Goal: Find specific page/section: Find specific page/section

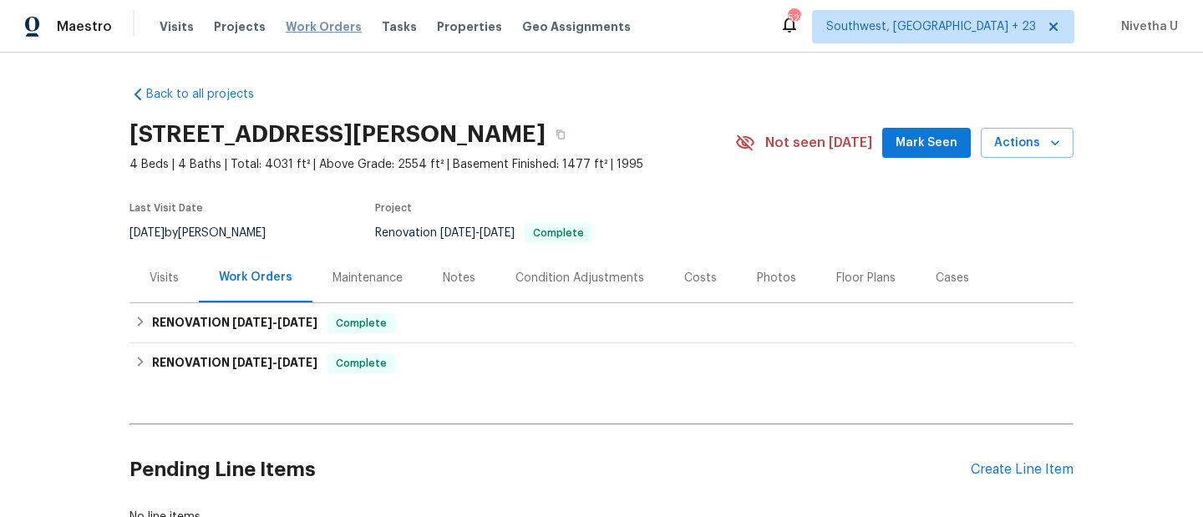
click at [328, 31] on span "Work Orders" at bounding box center [324, 26] width 76 height 17
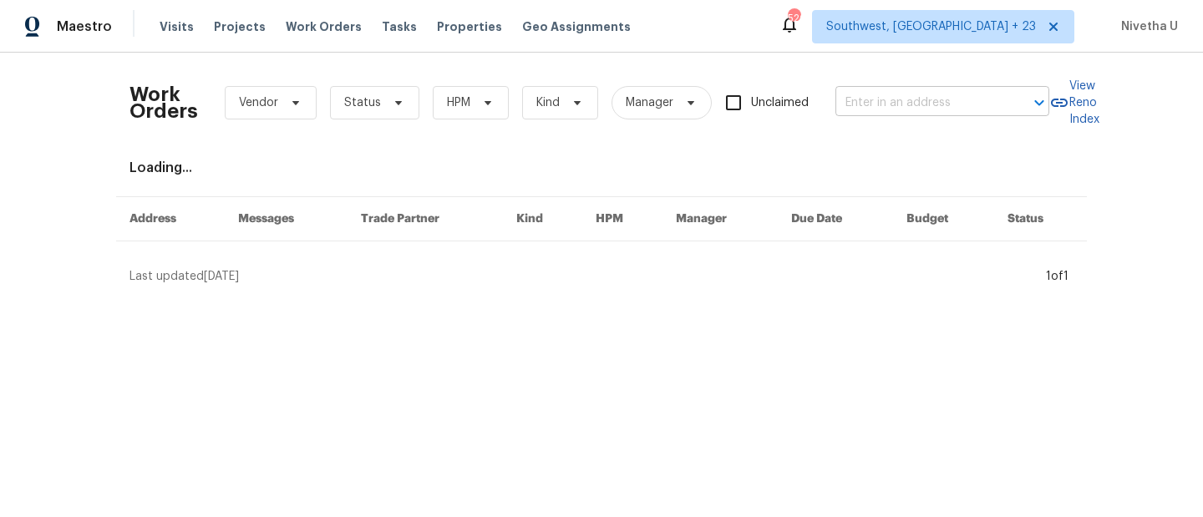
click at [861, 105] on input "text" at bounding box center [919, 103] width 167 height 26
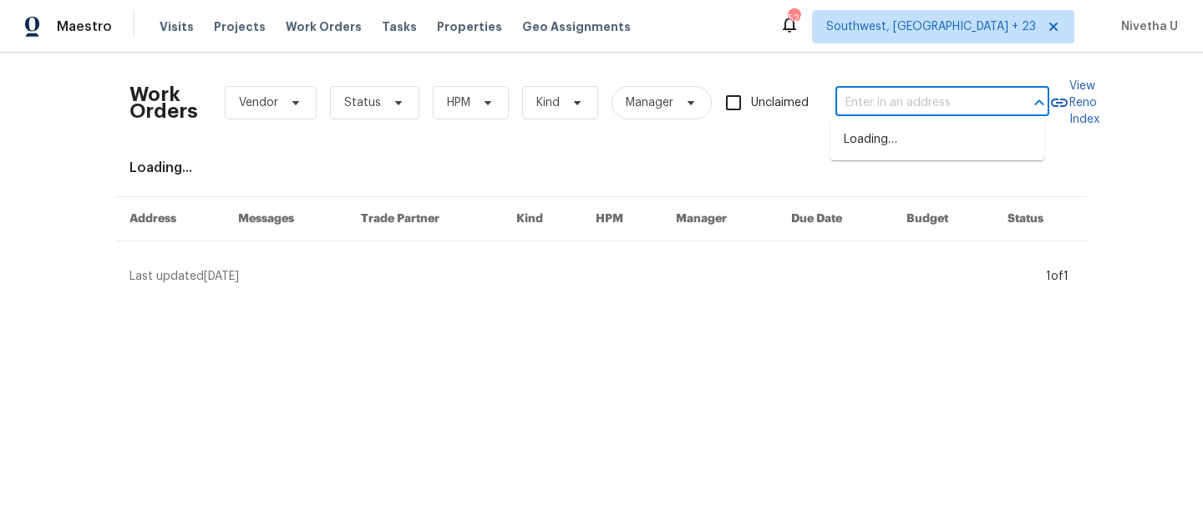
paste input "[STREET_ADDRESS][PERSON_NAME]"
type input "[STREET_ADDRESS][PERSON_NAME]"
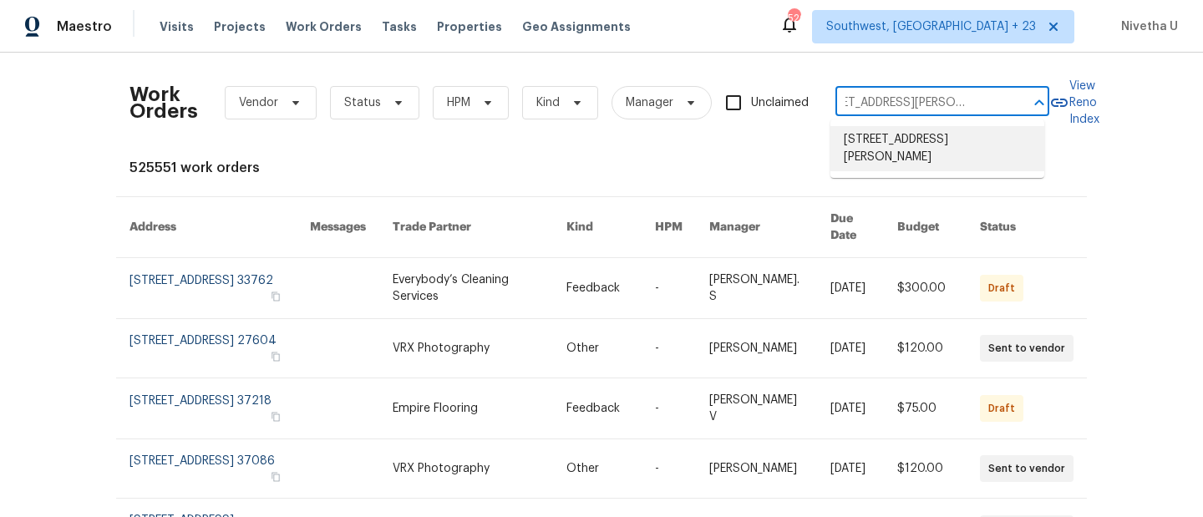
click at [877, 145] on li "[STREET_ADDRESS][PERSON_NAME]" at bounding box center [938, 148] width 214 height 45
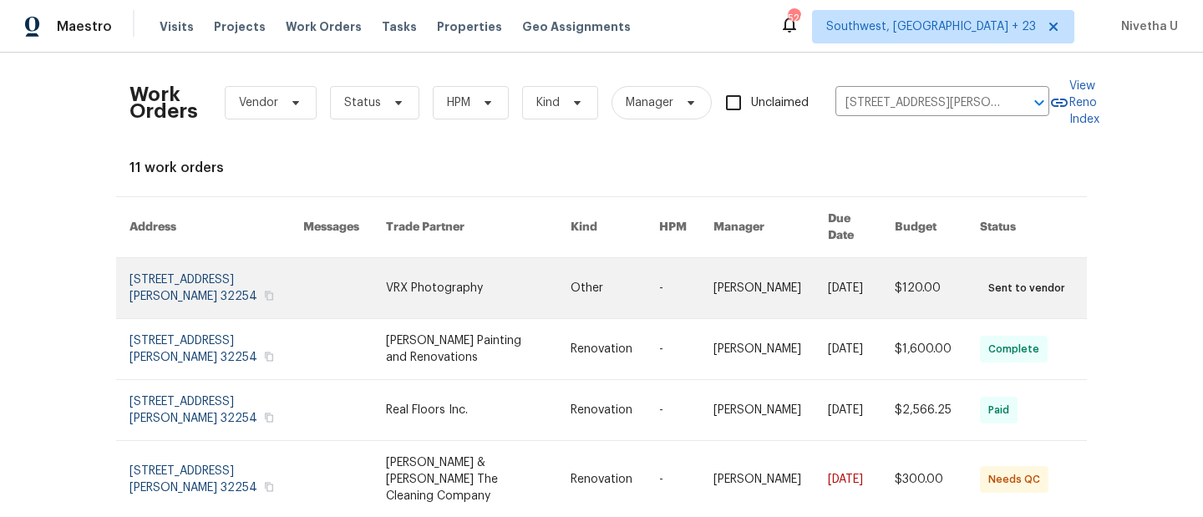
click at [172, 276] on link at bounding box center [217, 288] width 174 height 60
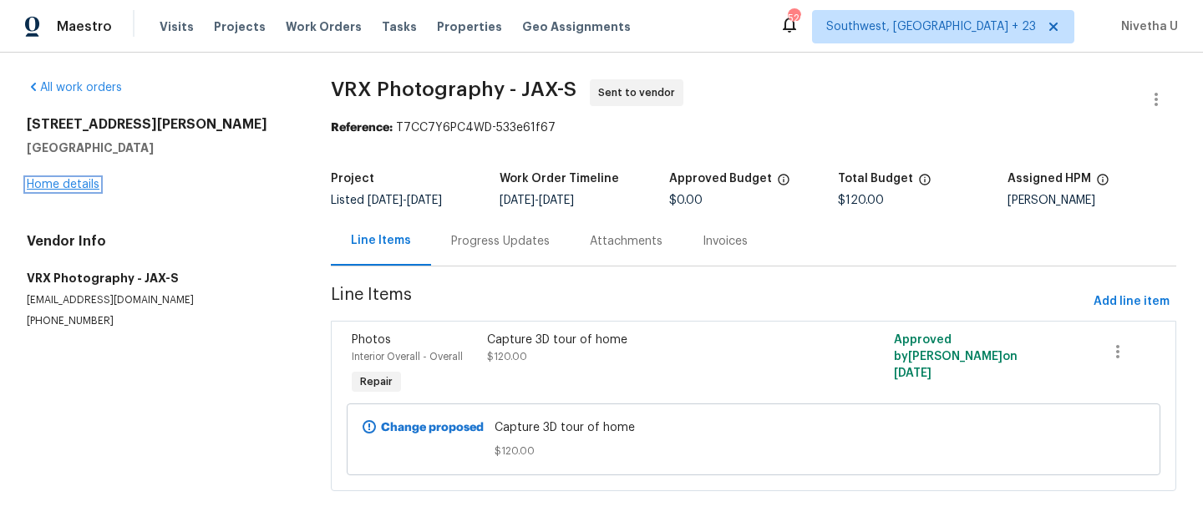
click at [65, 187] on link "Home details" at bounding box center [63, 185] width 73 height 12
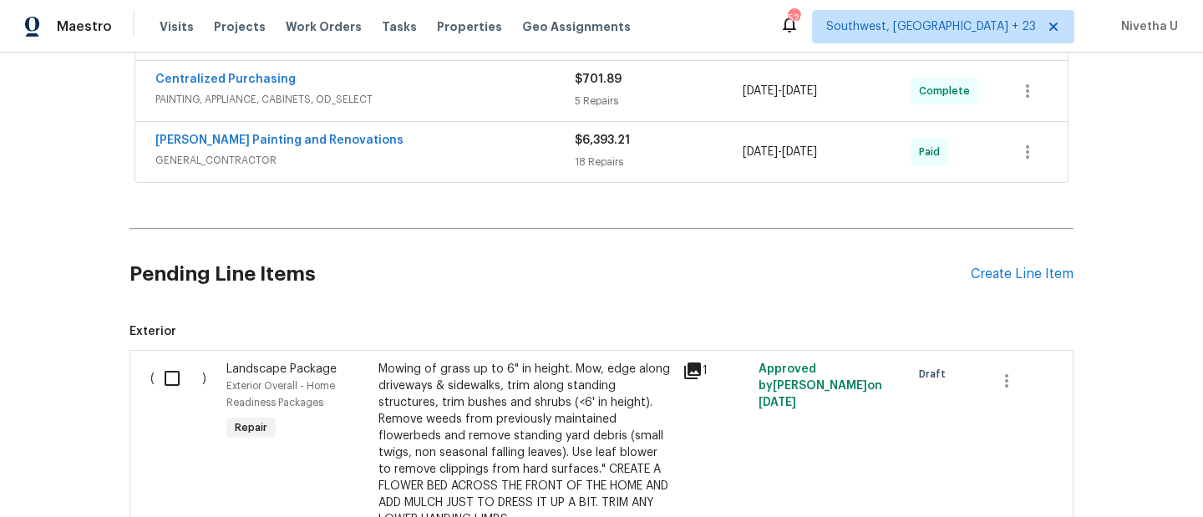
scroll to position [526, 0]
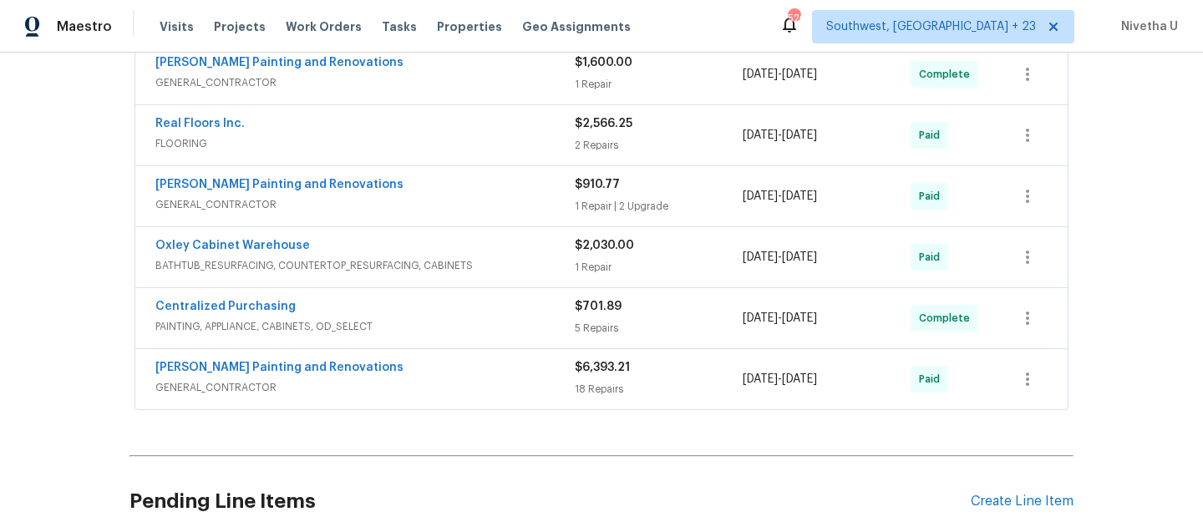
click at [443, 383] on span "GENERAL_CONTRACTOR" at bounding box center [364, 387] width 419 height 17
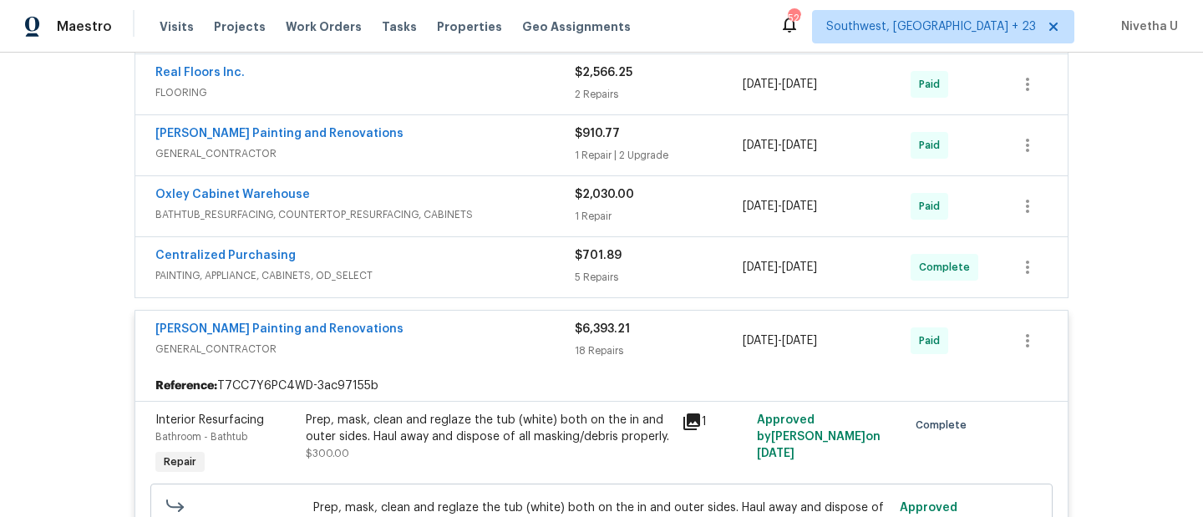
scroll to position [573, 0]
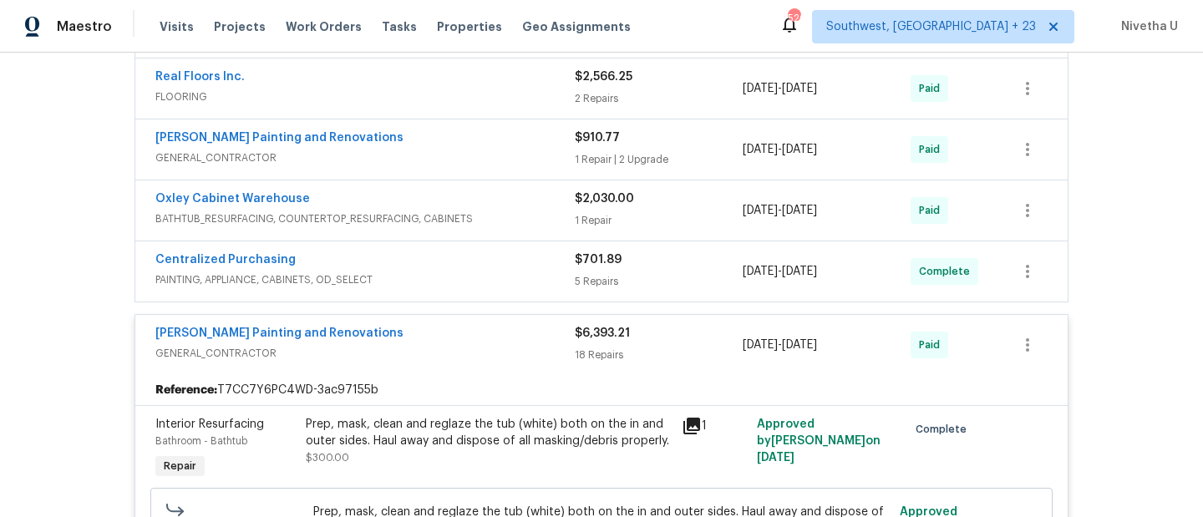
click at [440, 341] on div "[PERSON_NAME] Painting and Renovations" at bounding box center [364, 335] width 419 height 20
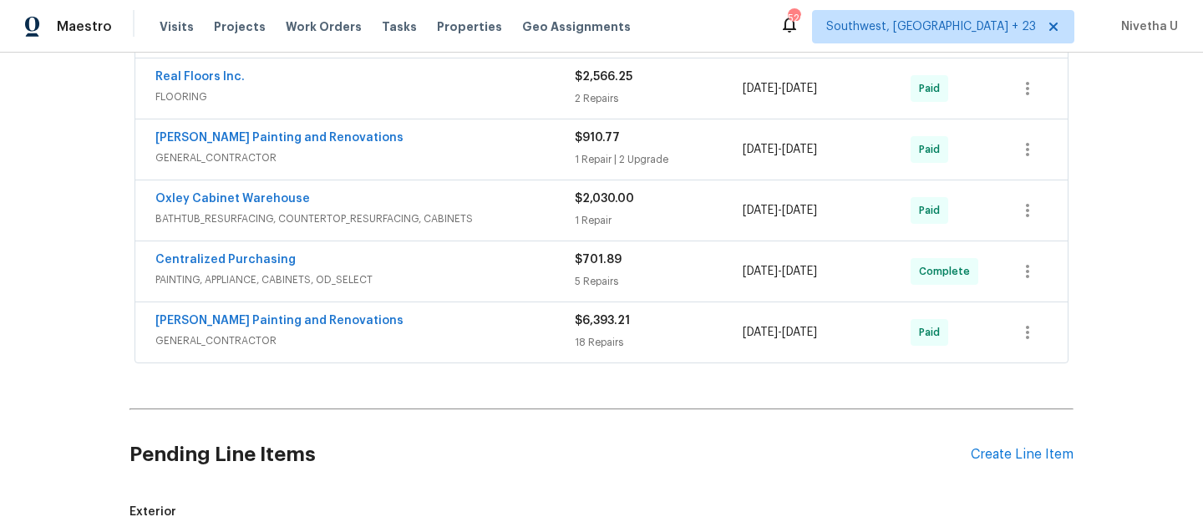
click at [441, 293] on div "Centralized Purchasing PAINTING, APPLIANCE, CABINETS, OD_SELECT $701.89 5 Repai…" at bounding box center [601, 271] width 933 height 60
click at [436, 283] on span "PAINTING, APPLIANCE, CABINETS, OD_SELECT" at bounding box center [364, 280] width 419 height 17
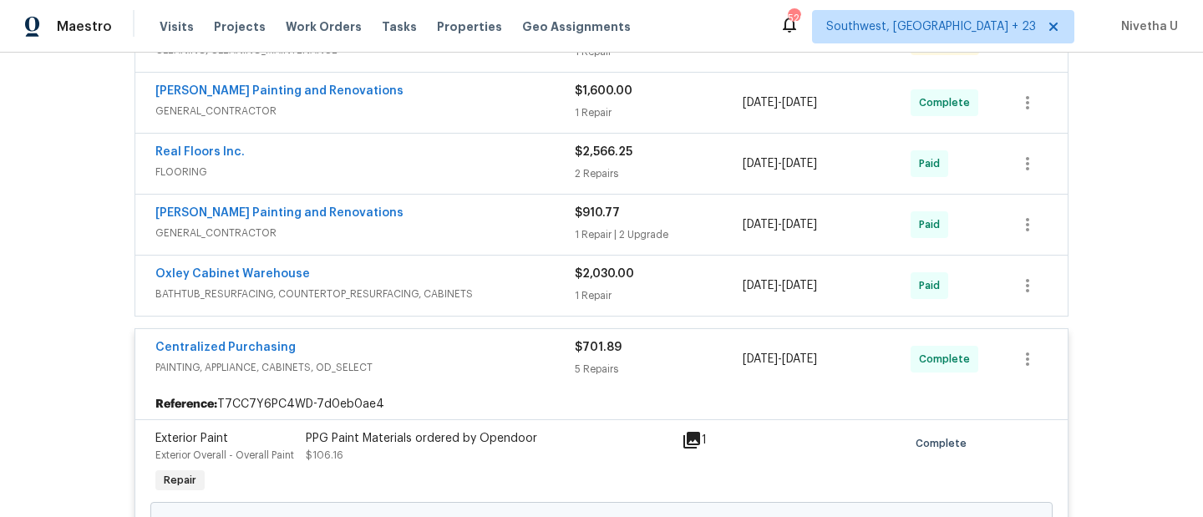
scroll to position [530, 0]
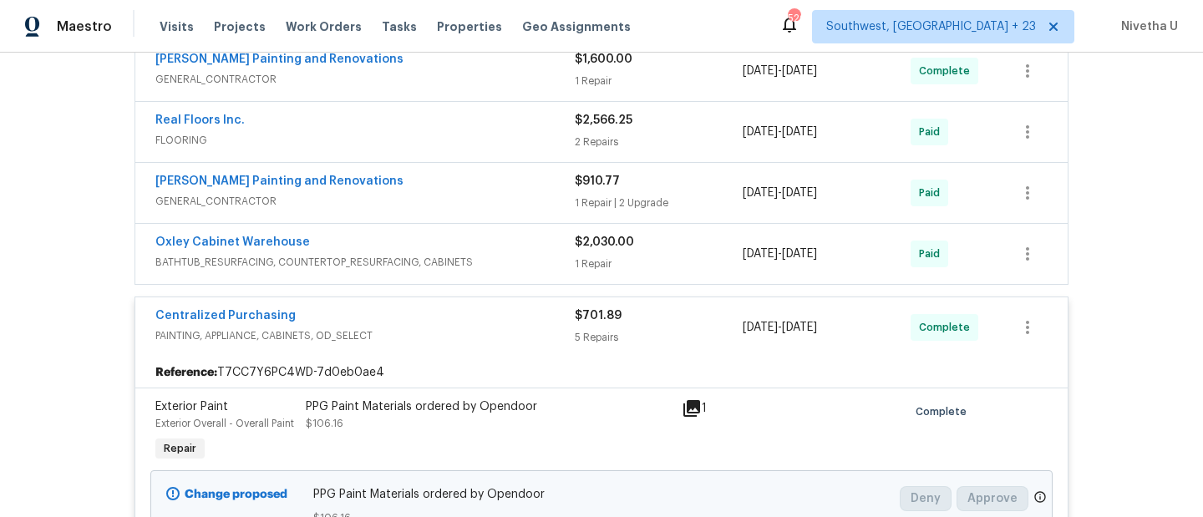
click at [431, 359] on div "Reference: T7CC7Y6PC4WD-7d0eb0ae4" at bounding box center [601, 373] width 933 height 30
click at [418, 331] on span "PAINTING, APPLIANCE, CABINETS, OD_SELECT" at bounding box center [364, 336] width 419 height 17
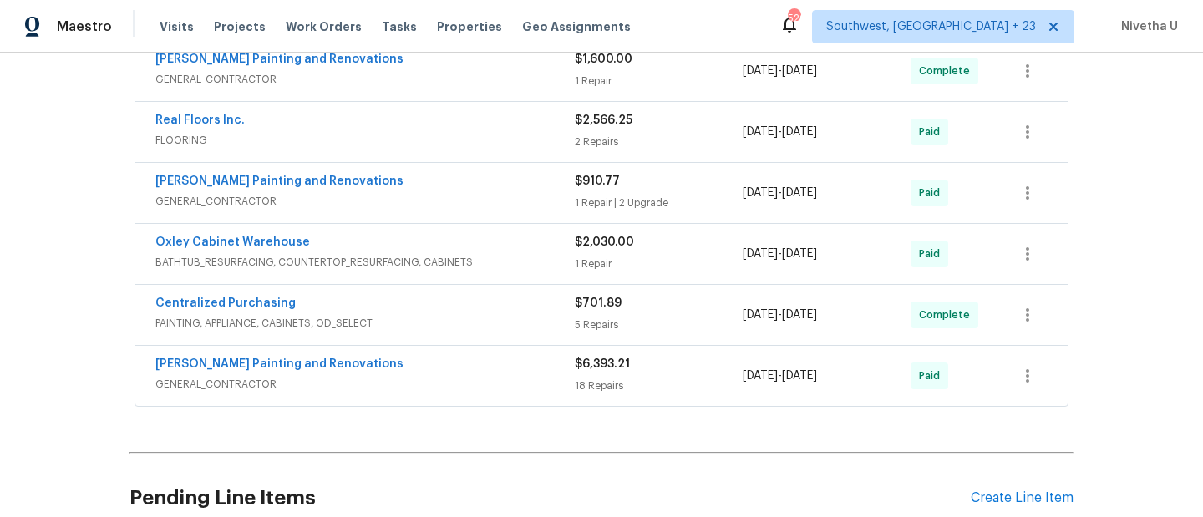
click at [523, 281] on div "Oxley Cabinet Warehouse BATHTUB_RESURFACING, COUNTERTOP_RESURFACING, CABINETS $…" at bounding box center [601, 254] width 933 height 60
click at [511, 247] on div "Oxley Cabinet Warehouse" at bounding box center [364, 244] width 419 height 20
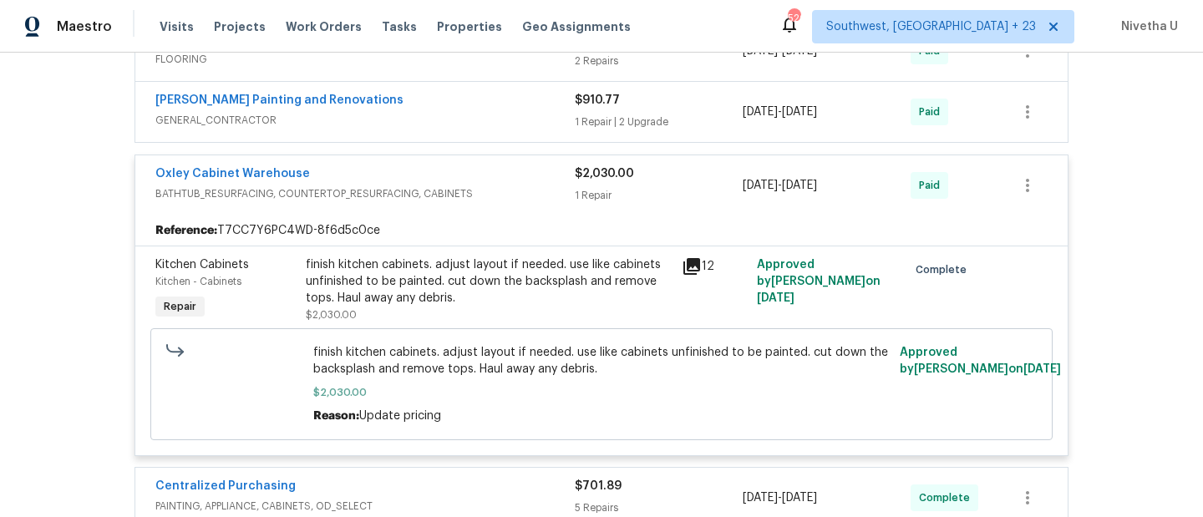
scroll to position [593, 0]
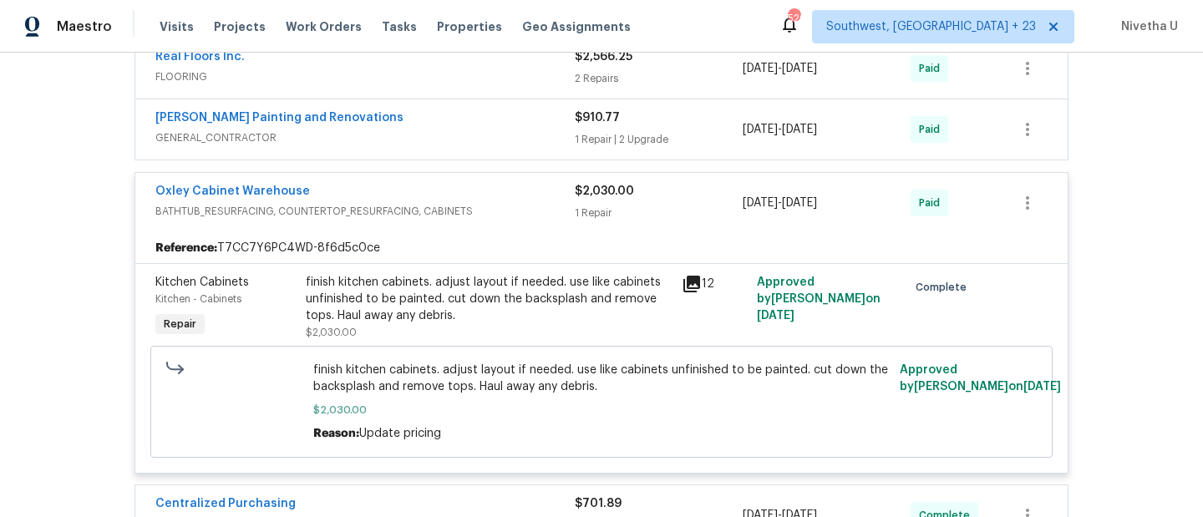
click at [495, 204] on span "BATHTUB_RESURFACING, COUNTERTOP_RESURFACING, CABINETS" at bounding box center [364, 211] width 419 height 17
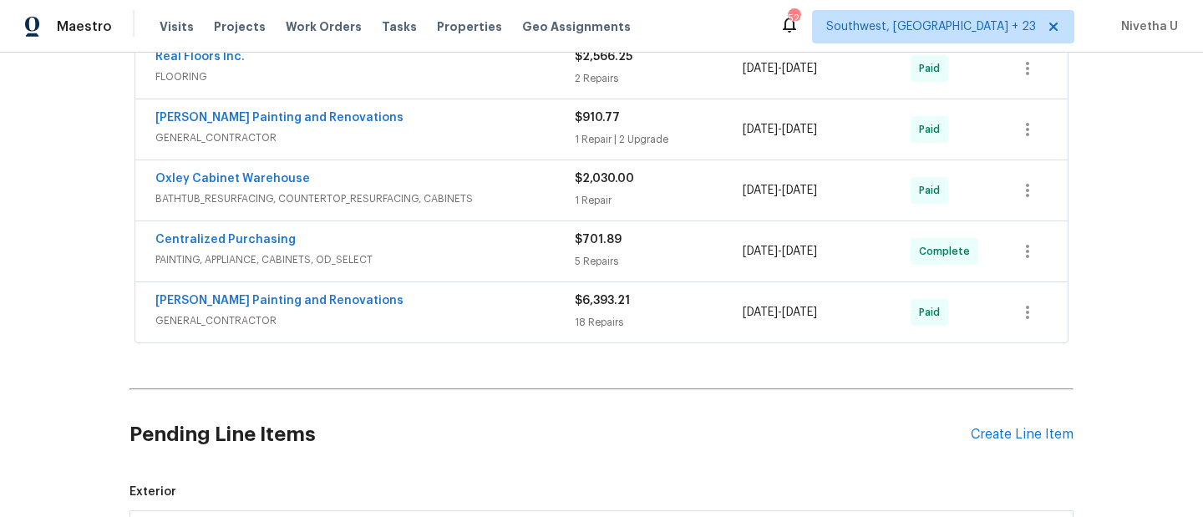
click at [491, 127] on div "[PERSON_NAME] Painting and Renovations" at bounding box center [364, 119] width 419 height 20
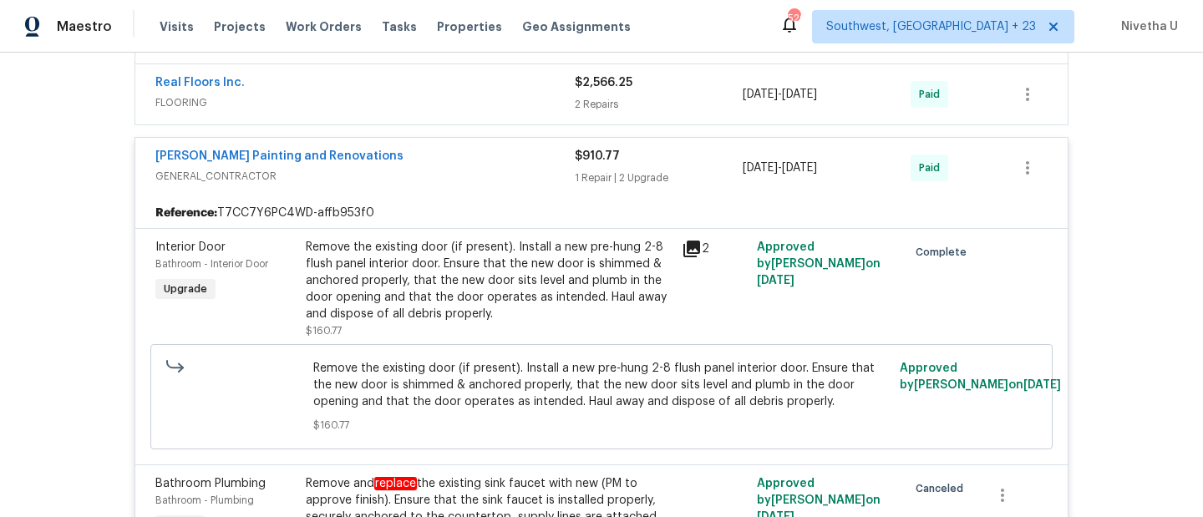
scroll to position [485, 0]
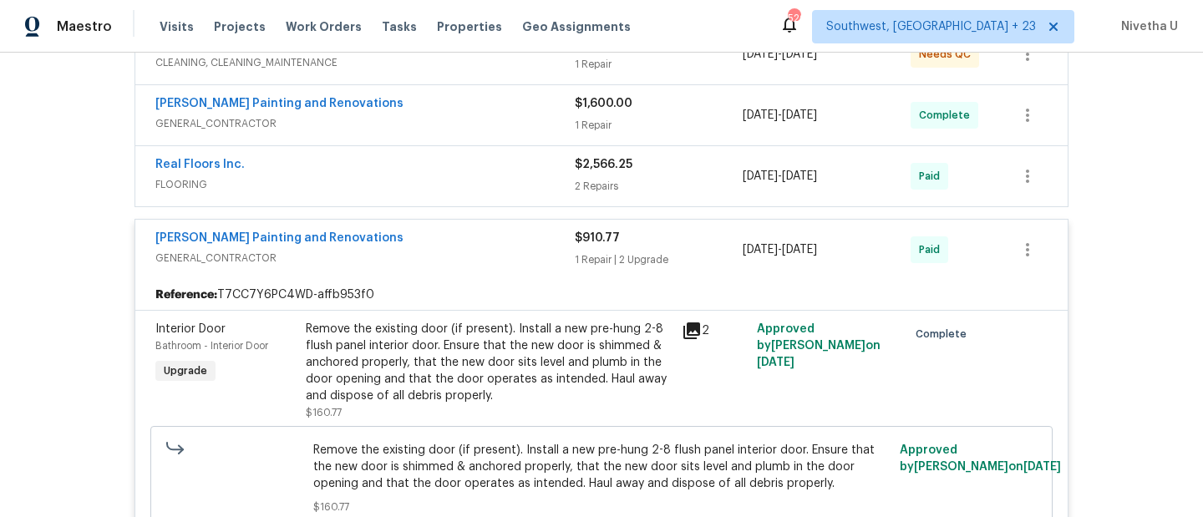
click at [444, 252] on span "GENERAL_CONTRACTOR" at bounding box center [364, 258] width 419 height 17
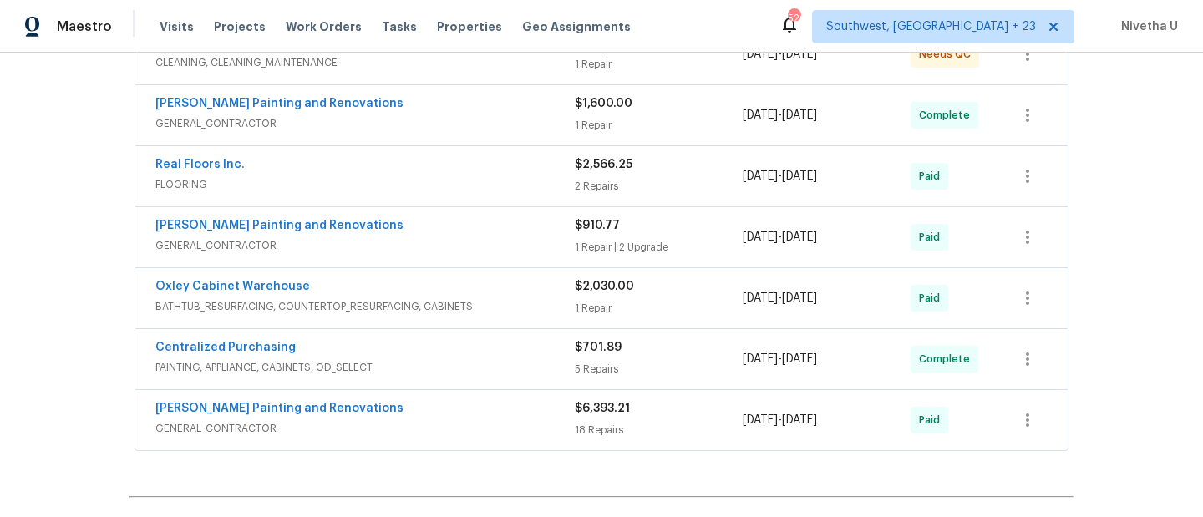
click at [435, 193] on div "Real Floors Inc. FLOORING" at bounding box center [364, 176] width 419 height 40
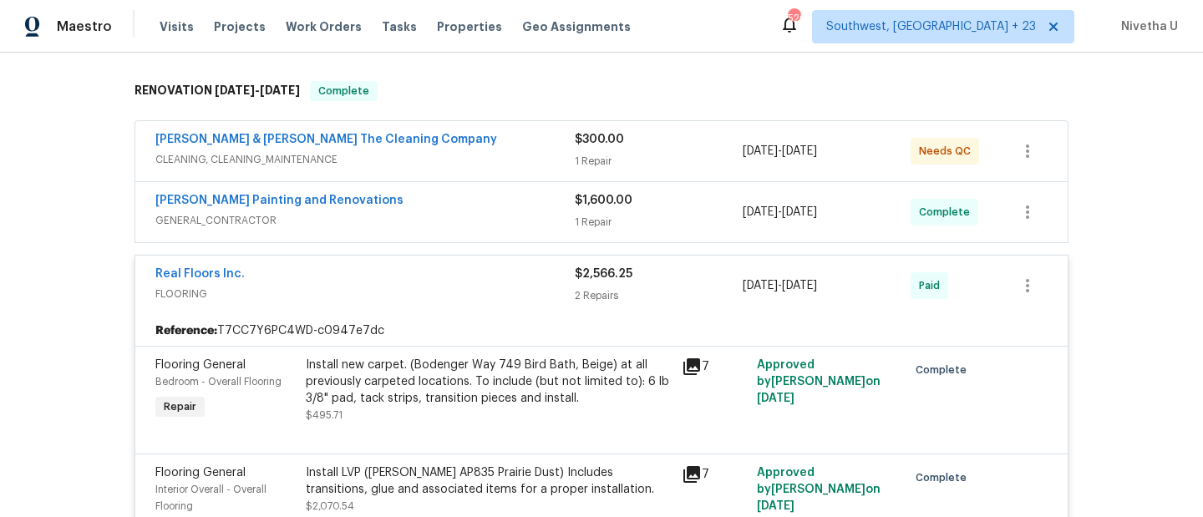
scroll to position [361, 0]
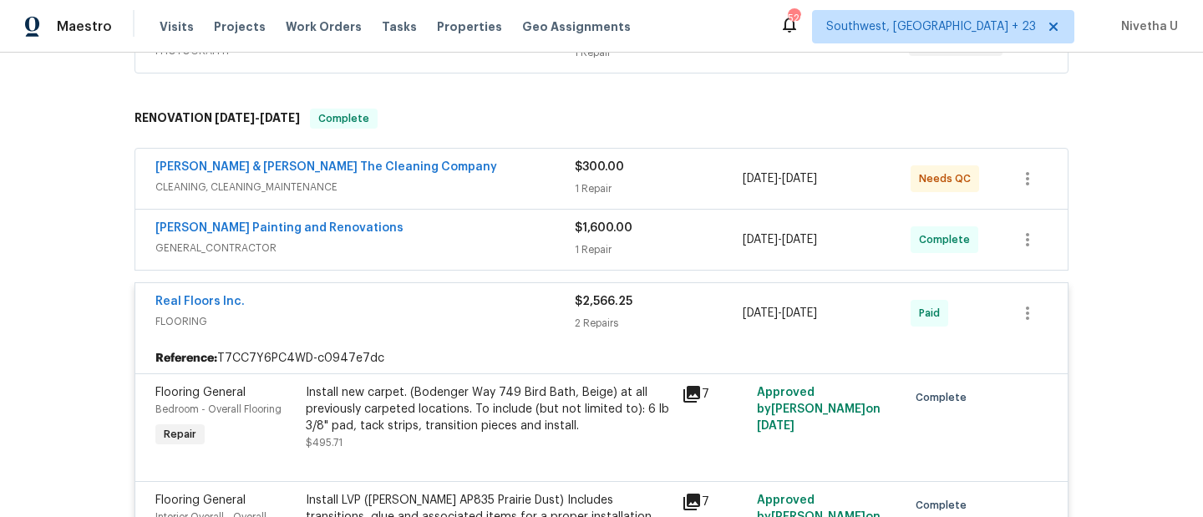
click at [518, 318] on span "FLOORING" at bounding box center [364, 321] width 419 height 17
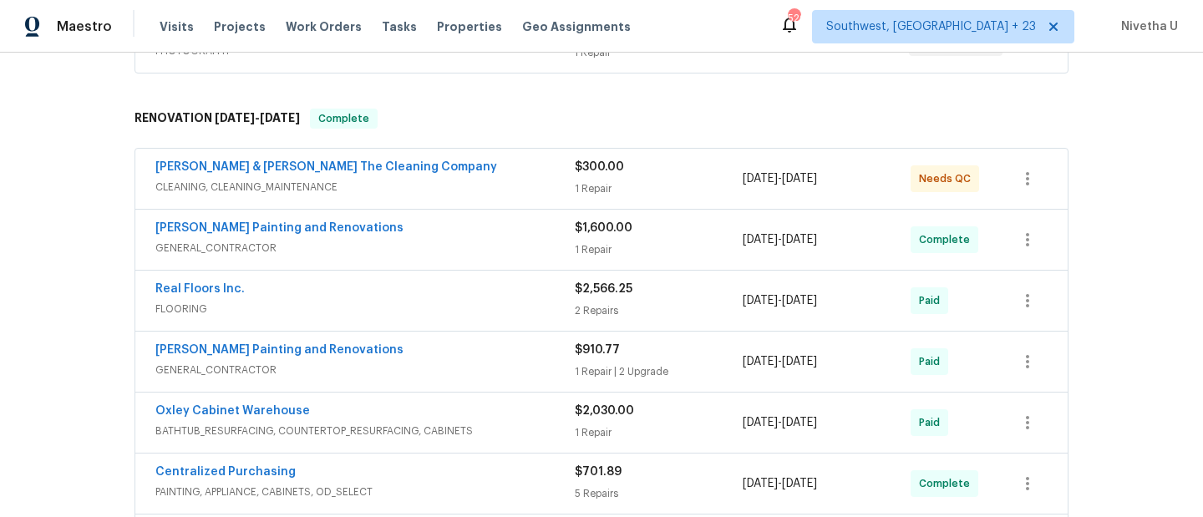
click at [499, 255] on span "GENERAL_CONTRACTOR" at bounding box center [364, 248] width 419 height 17
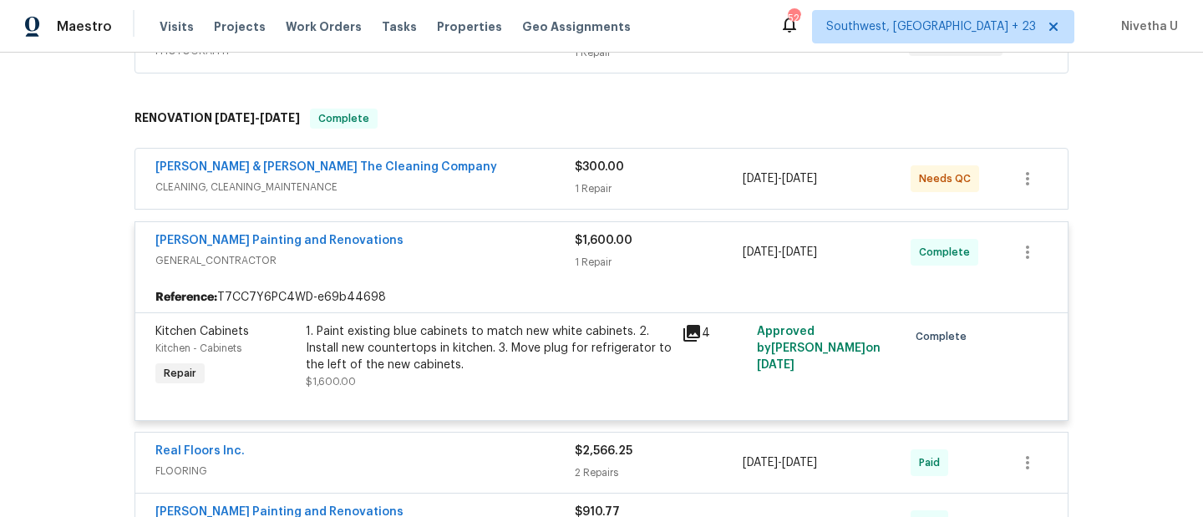
click at [436, 245] on div "[PERSON_NAME] Painting and Renovations" at bounding box center [364, 242] width 419 height 20
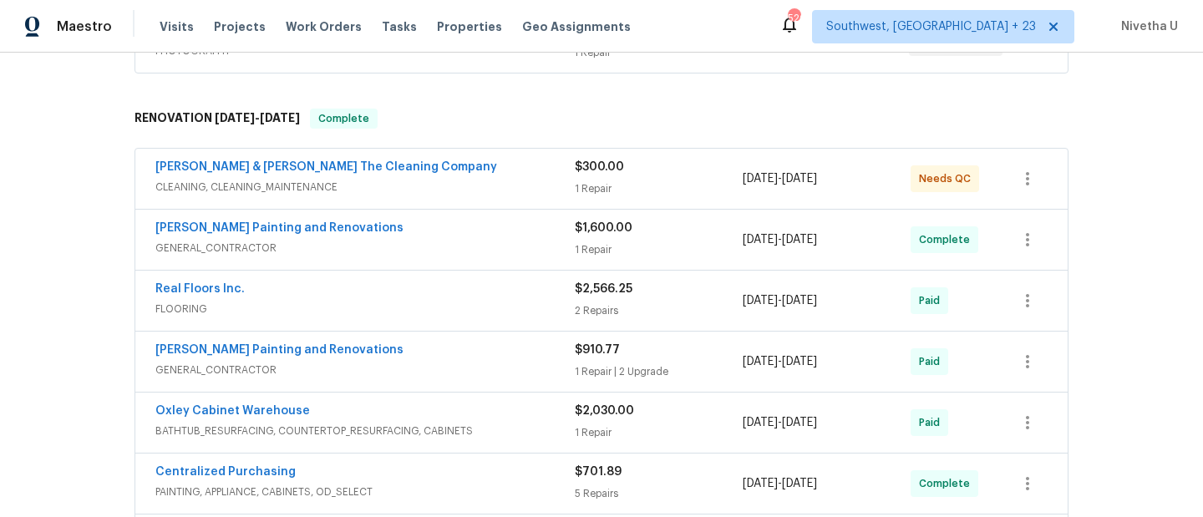
click at [432, 179] on span "CLEANING, CLEANING_MAINTENANCE" at bounding box center [364, 187] width 419 height 17
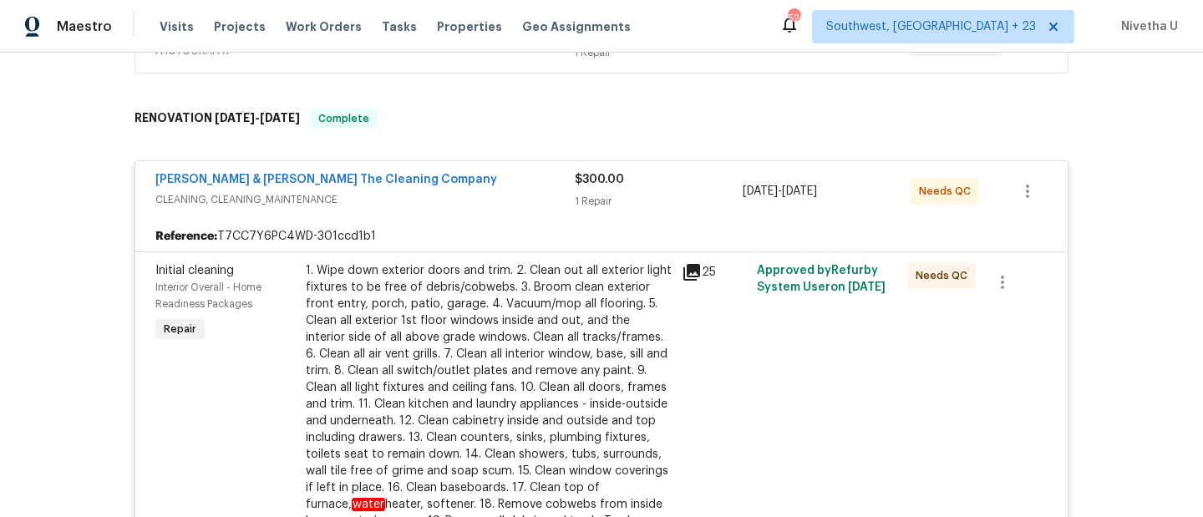
click at [468, 195] on span "CLEANING, CLEANING_MAINTENANCE" at bounding box center [364, 199] width 419 height 17
